Goal: Task Accomplishment & Management: Complete application form

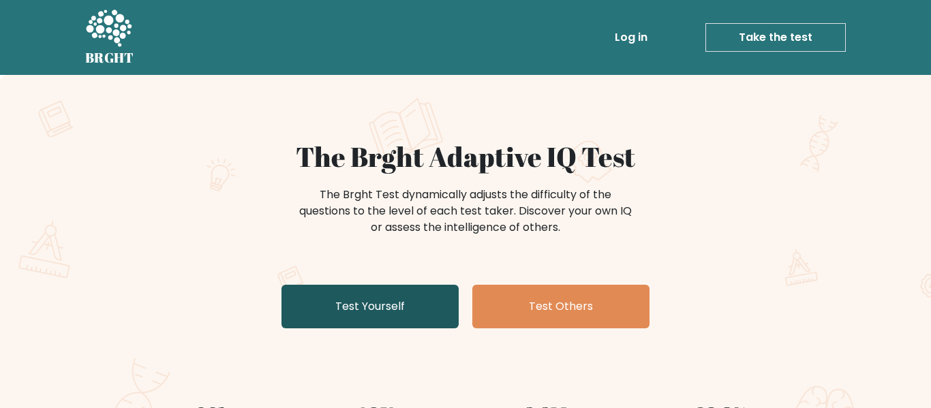
click at [387, 292] on link "Test Yourself" at bounding box center [370, 307] width 177 height 44
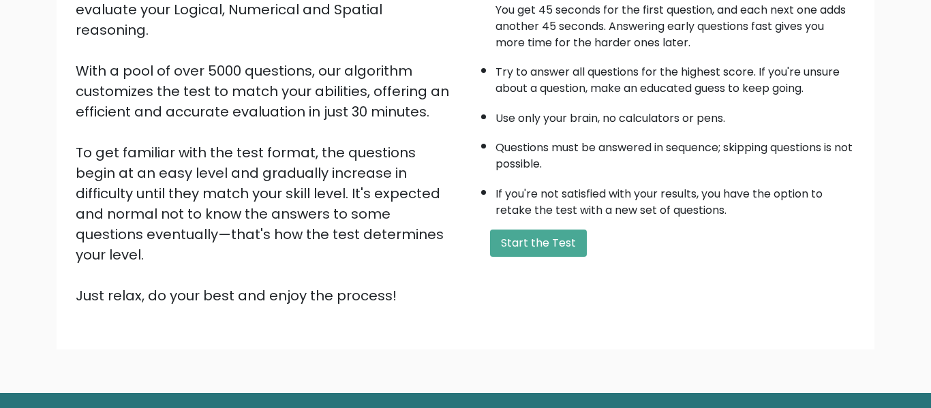
scroll to position [216, 0]
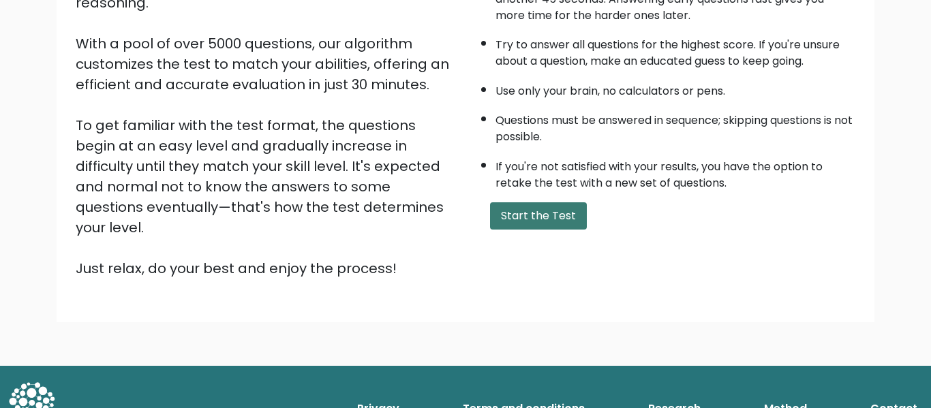
click at [513, 209] on button "Start the Test" at bounding box center [538, 215] width 97 height 27
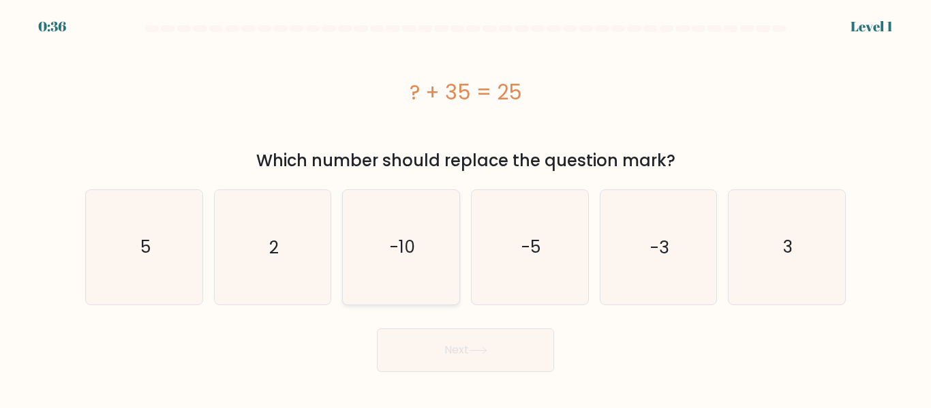
click at [378, 234] on icon "-10" at bounding box center [401, 247] width 114 height 114
click at [466, 208] on input "c. -10" at bounding box center [466, 206] width 1 height 3
radio input "true"
click at [453, 347] on button "Next" at bounding box center [465, 351] width 177 height 44
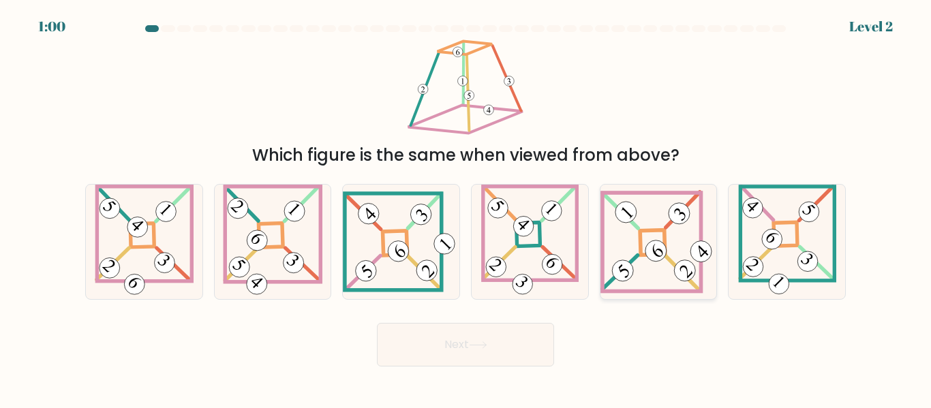
click at [614, 264] on icon at bounding box center [659, 242] width 117 height 104
click at [466, 208] on input "e." at bounding box center [466, 206] width 1 height 3
radio input "true"
click at [525, 329] on button "Next" at bounding box center [465, 345] width 177 height 44
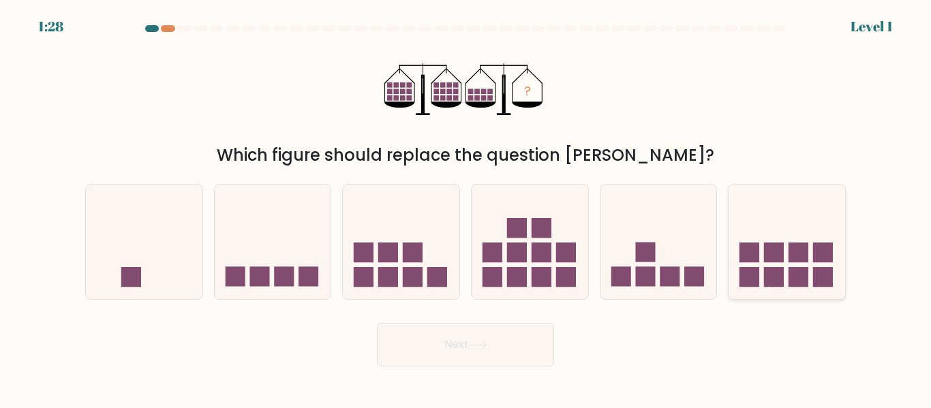
click at [768, 254] on rect at bounding box center [774, 253] width 20 height 20
click at [466, 208] on input "f." at bounding box center [466, 206] width 1 height 3
radio input "true"
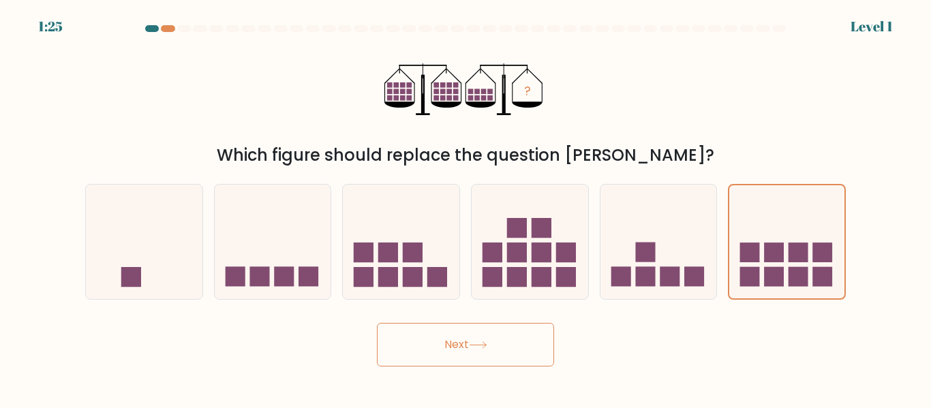
click at [521, 352] on button "Next" at bounding box center [465, 345] width 177 height 44
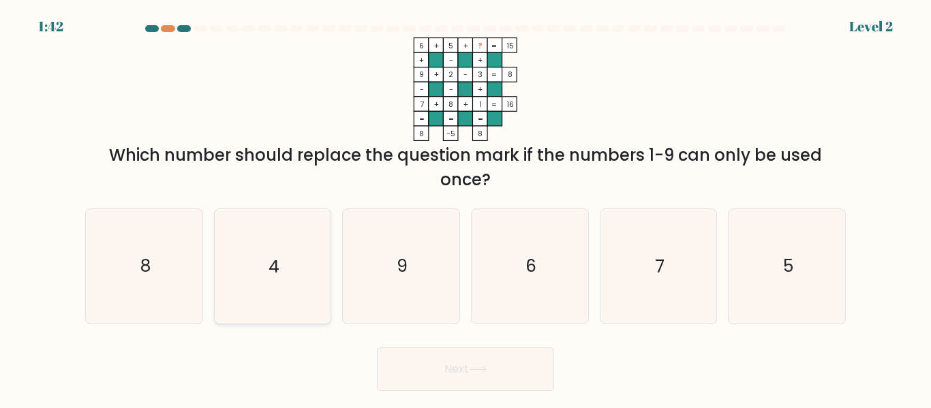
click at [280, 235] on icon "4" at bounding box center [272, 266] width 114 height 114
click at [466, 208] on input "b. 4" at bounding box center [466, 206] width 1 height 3
radio input "true"
click at [470, 374] on button "Next" at bounding box center [465, 370] width 177 height 44
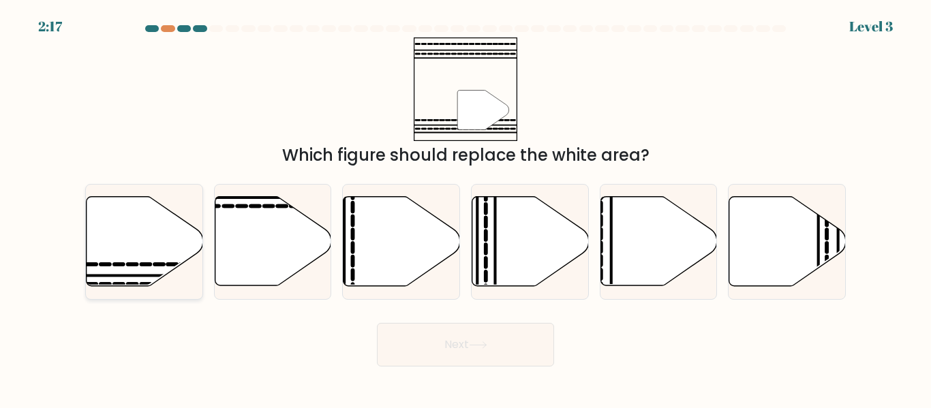
click at [137, 239] on icon at bounding box center [145, 241] width 117 height 89
click at [466, 208] on input "a." at bounding box center [466, 206] width 1 height 3
radio input "true"
click at [404, 330] on button "Next" at bounding box center [465, 345] width 177 height 44
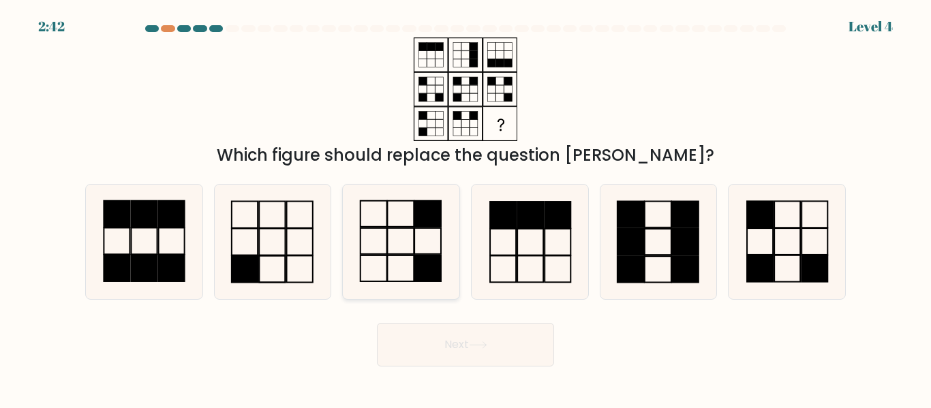
click at [430, 213] on rect at bounding box center [428, 214] width 27 height 26
click at [466, 208] on input "c." at bounding box center [466, 206] width 1 height 3
radio input "true"
click at [461, 335] on button "Next" at bounding box center [465, 345] width 177 height 44
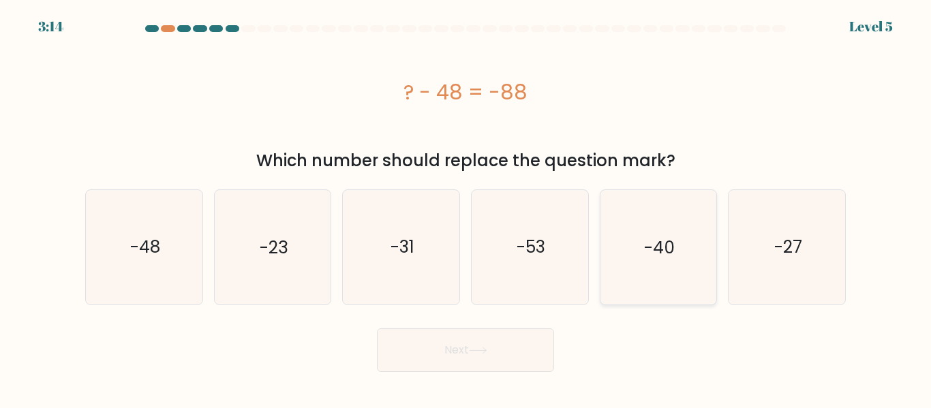
click at [623, 258] on icon "-40" at bounding box center [658, 247] width 114 height 114
click at [466, 208] on input "e. -40" at bounding box center [466, 206] width 1 height 3
radio input "true"
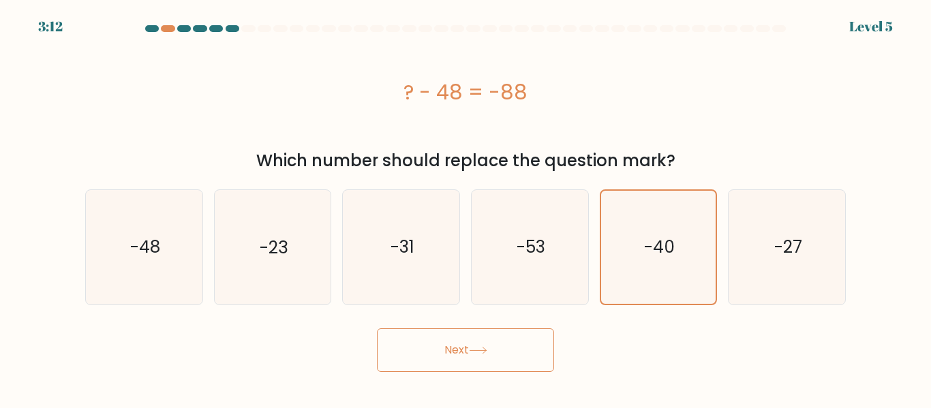
click at [512, 350] on button "Next" at bounding box center [465, 351] width 177 height 44
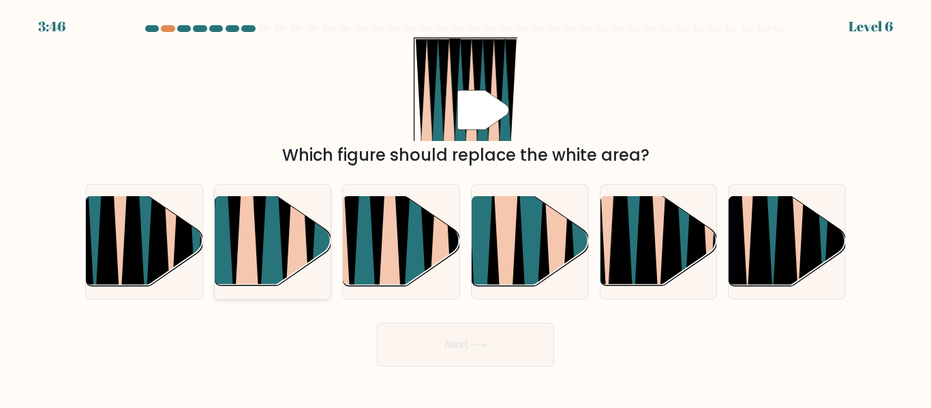
click at [256, 240] on icon at bounding box center [247, 197] width 27 height 233
click at [466, 208] on input "b." at bounding box center [466, 206] width 1 height 3
radio input "true"
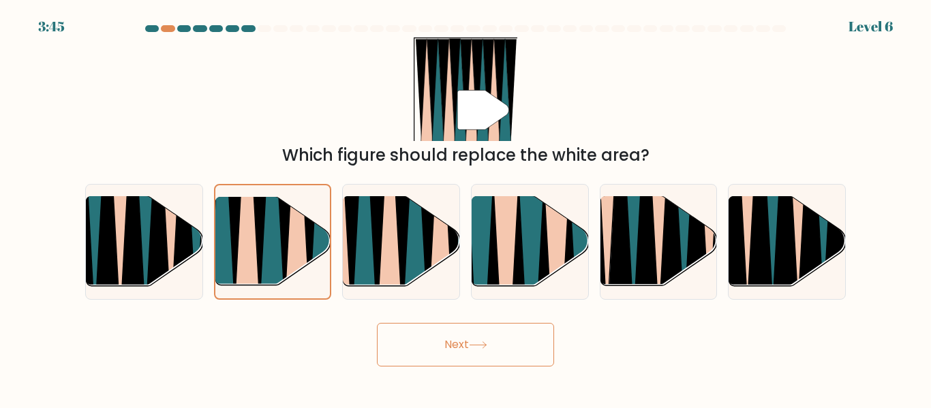
click at [434, 346] on button "Next" at bounding box center [465, 345] width 177 height 44
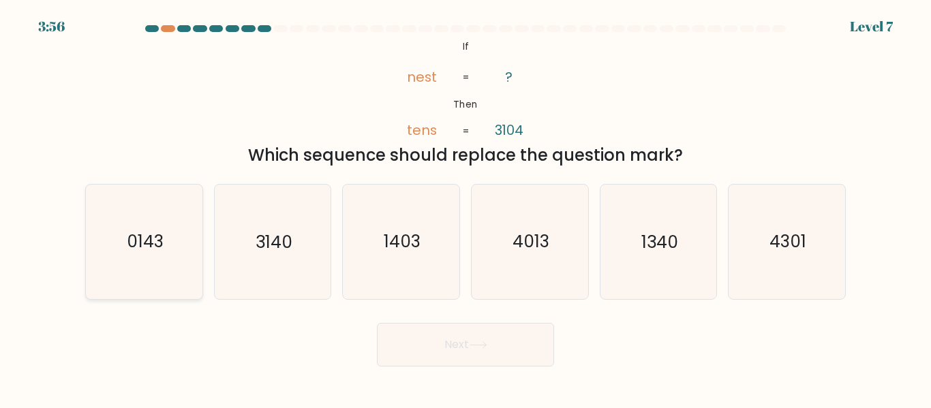
click at [142, 276] on icon "0143" at bounding box center [144, 242] width 114 height 114
click at [466, 208] on input "a. 0143" at bounding box center [466, 206] width 1 height 3
radio input "true"
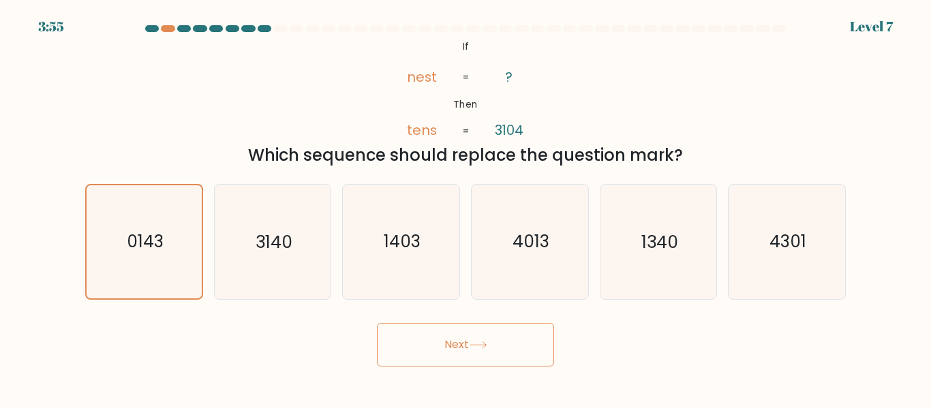
click at [460, 345] on button "Next" at bounding box center [465, 345] width 177 height 44
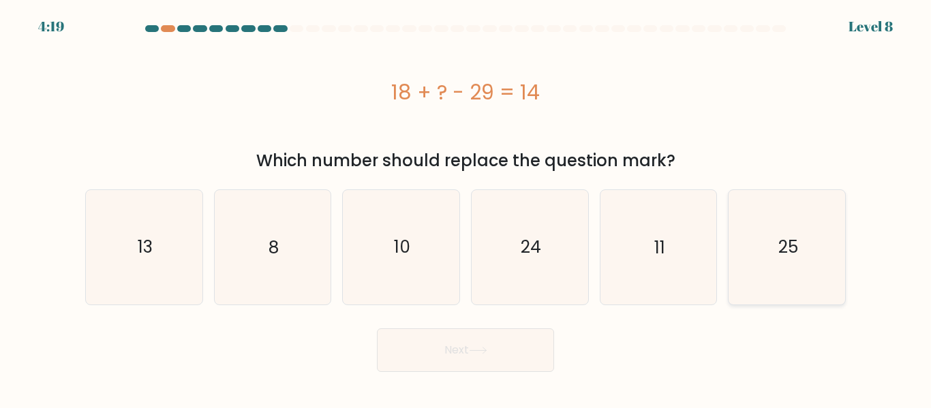
click at [766, 252] on icon "25" at bounding box center [787, 247] width 114 height 114
click at [466, 208] on input "f. 25" at bounding box center [466, 206] width 1 height 3
radio input "true"
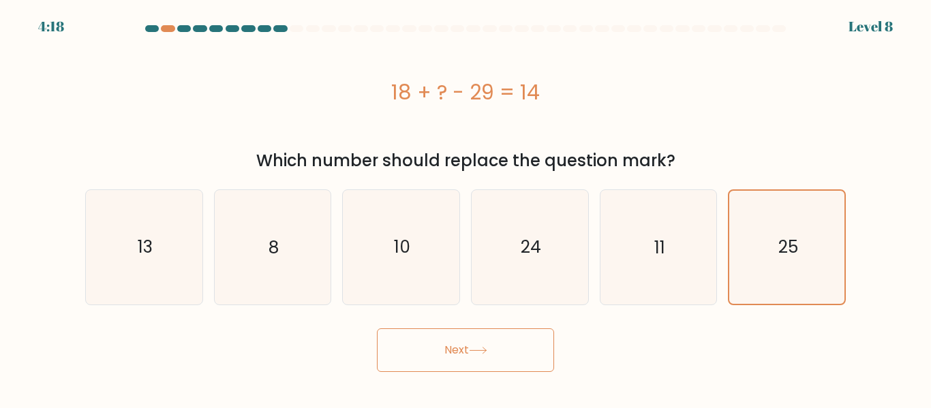
click at [511, 351] on button "Next" at bounding box center [465, 351] width 177 height 44
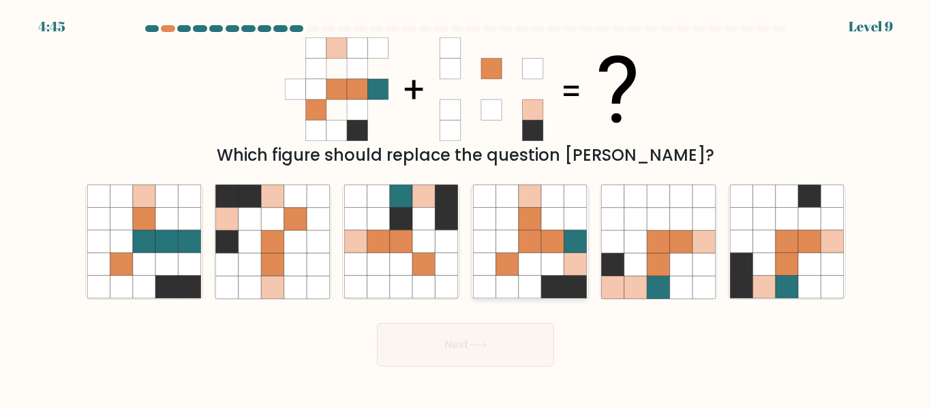
click at [529, 253] on icon at bounding box center [530, 241] width 22 height 22
click at [466, 208] on input "d." at bounding box center [466, 206] width 1 height 3
radio input "true"
click at [522, 342] on button "Next" at bounding box center [465, 345] width 177 height 44
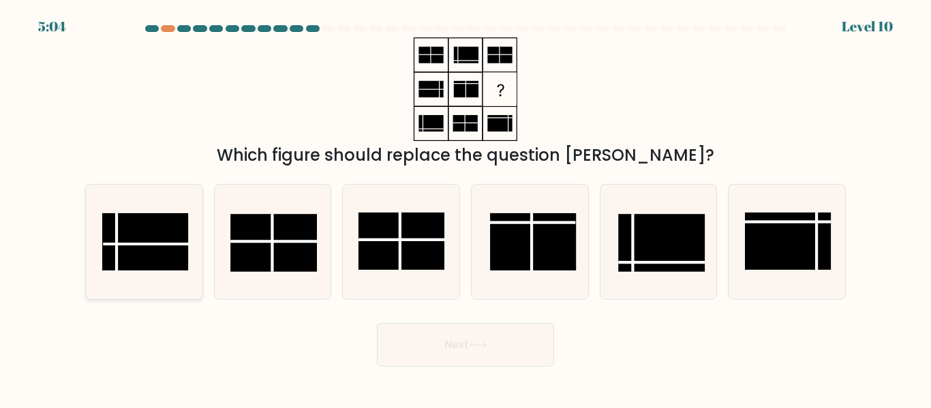
click at [149, 241] on rect at bounding box center [145, 241] width 86 height 57
click at [466, 208] on input "a." at bounding box center [466, 206] width 1 height 3
radio input "true"
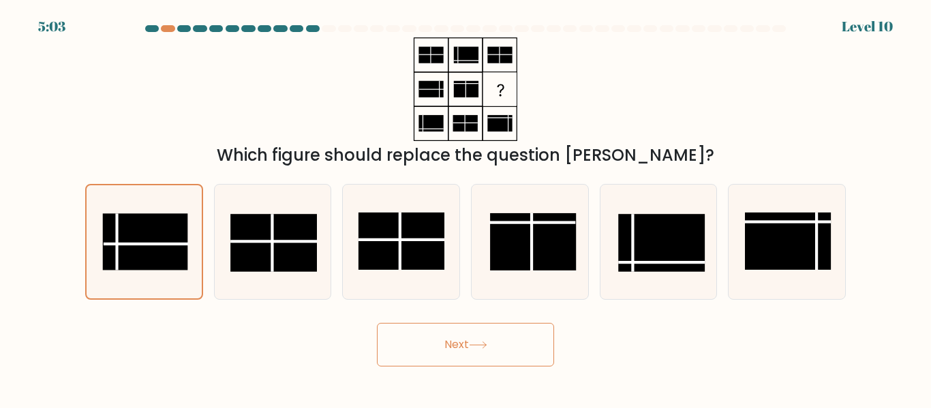
click at [436, 329] on button "Next" at bounding box center [465, 345] width 177 height 44
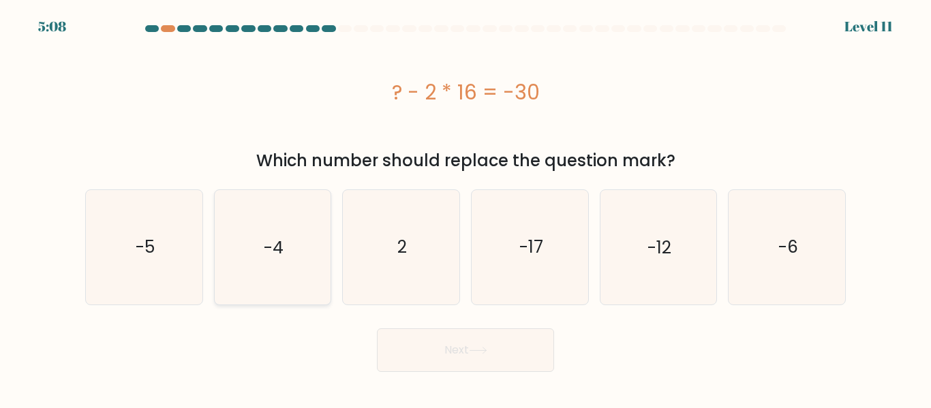
click at [215, 256] on icon "-4" at bounding box center [272, 247] width 114 height 114
click at [466, 208] on input "b. -4" at bounding box center [466, 206] width 1 height 3
radio input "true"
click at [470, 359] on button "Next" at bounding box center [465, 351] width 177 height 44
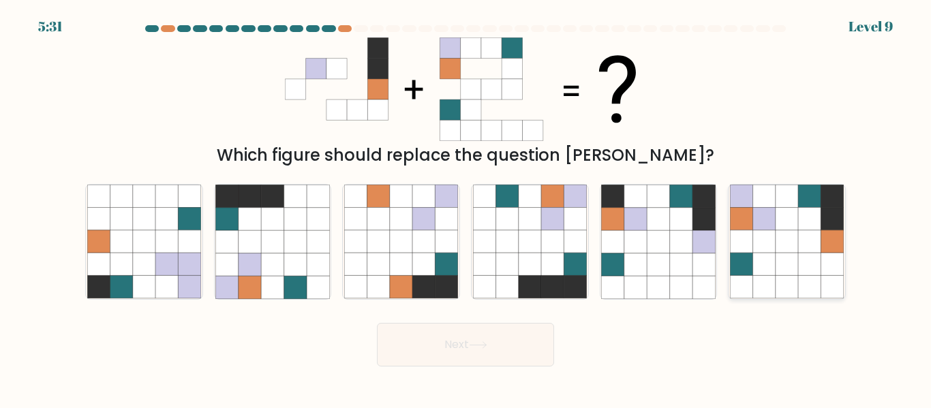
click at [772, 196] on icon at bounding box center [764, 196] width 22 height 22
click at [466, 205] on input "f." at bounding box center [466, 206] width 1 height 3
radio input "true"
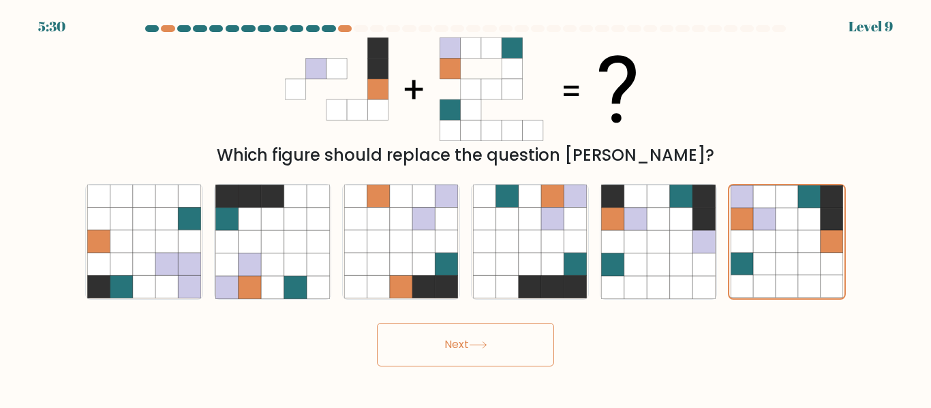
click at [455, 339] on button "Next" at bounding box center [465, 345] width 177 height 44
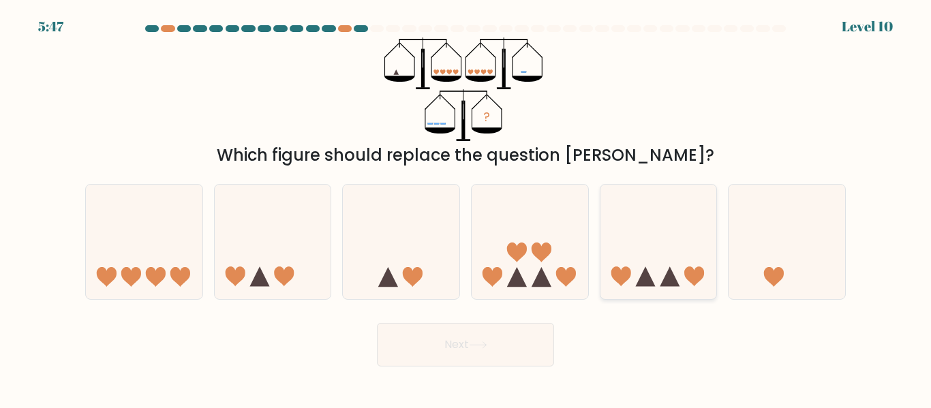
click at [660, 277] on icon at bounding box center [659, 242] width 117 height 96
click at [466, 208] on input "e." at bounding box center [466, 206] width 1 height 3
radio input "true"
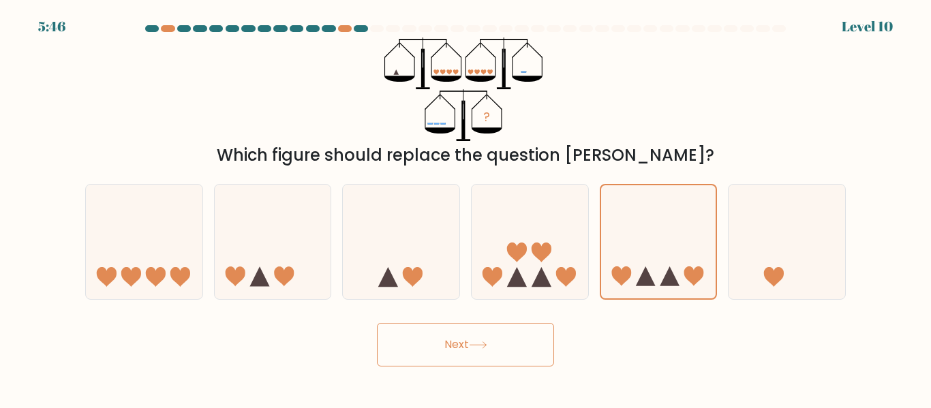
click at [509, 336] on button "Next" at bounding box center [465, 345] width 177 height 44
